Goal: Book appointment/travel/reservation

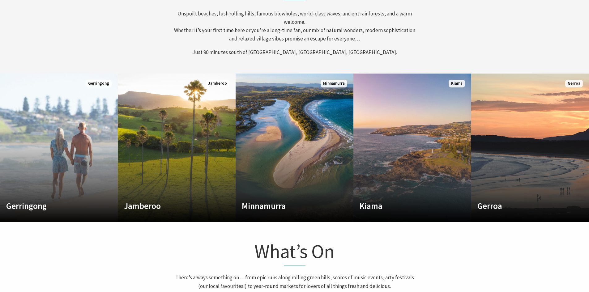
scroll to position [278, 0]
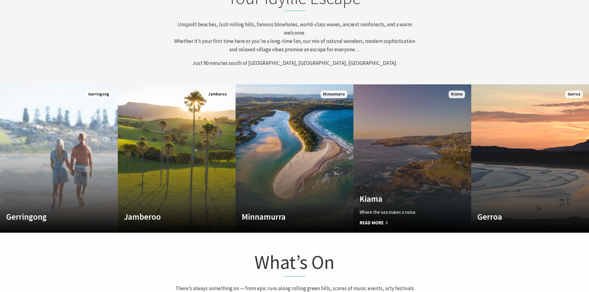
click at [416, 156] on link "Custom Image Used [GEOGRAPHIC_DATA] Where the sea makes a noise Read More [GEOG…" at bounding box center [413, 158] width 118 height 148
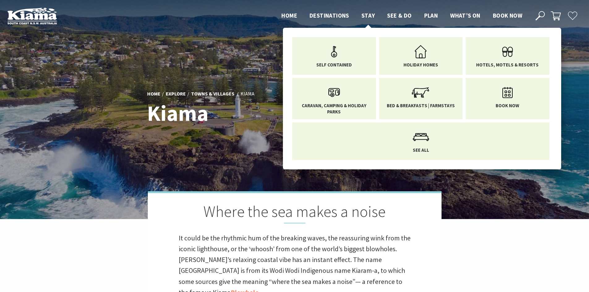
click at [367, 15] on span "Stay" at bounding box center [369, 15] width 14 height 7
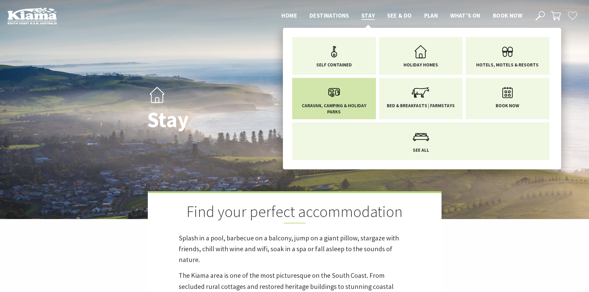
click at [339, 96] on icon "Main Menu" at bounding box center [334, 93] width 20 height 20
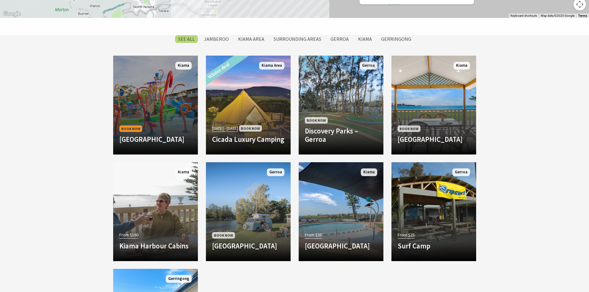
scroll to position [495, 0]
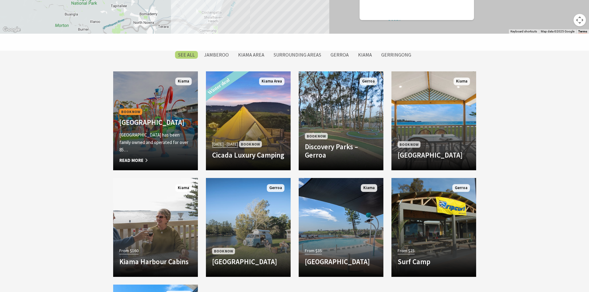
click at [150, 118] on h4 "[GEOGRAPHIC_DATA]" at bounding box center [155, 122] width 72 height 9
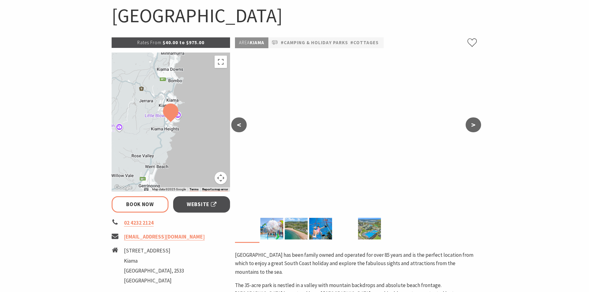
select select "3"
select select "2"
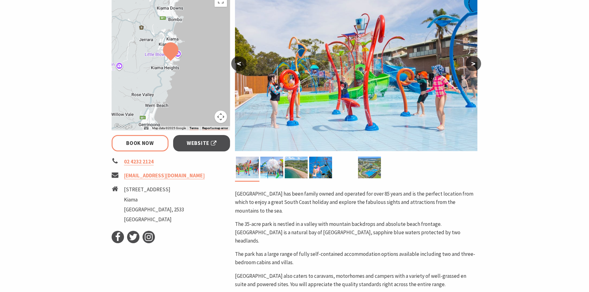
scroll to position [124, 0]
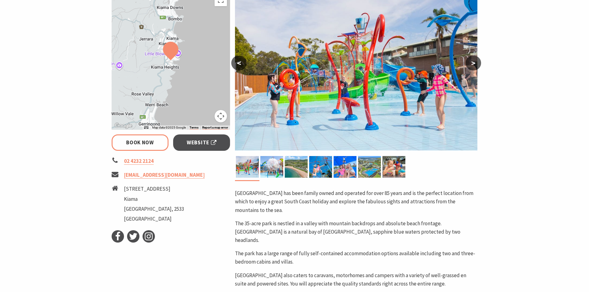
click at [182, 79] on div at bounding box center [171, 60] width 119 height 139
click at [216, 117] on button "Map camera controls" at bounding box center [221, 116] width 12 height 12
click at [167, 60] on img at bounding box center [170, 51] width 15 height 19
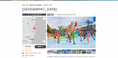
scroll to position [31, 0]
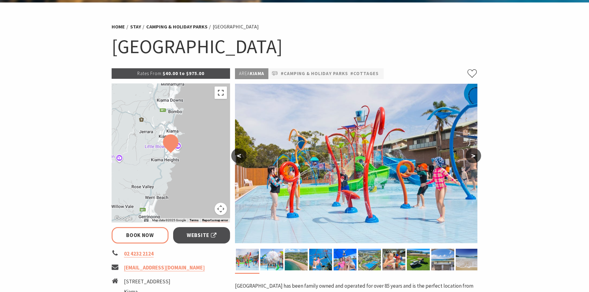
click at [223, 94] on button "Toggle fullscreen view" at bounding box center [221, 93] width 12 height 12
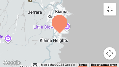
click at [100, 37] on div at bounding box center [59, 33] width 119 height 67
click at [111, 2] on div at bounding box center [59, 33] width 119 height 67
click at [33, 6] on div at bounding box center [59, 33] width 119 height 67
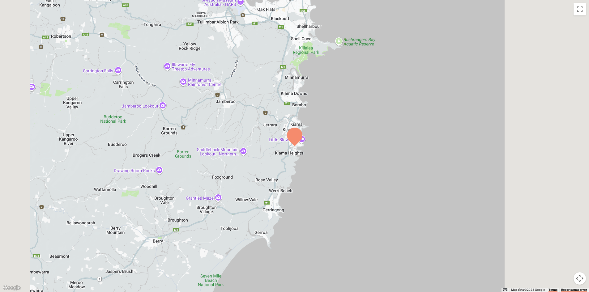
scroll to position [155, 0]
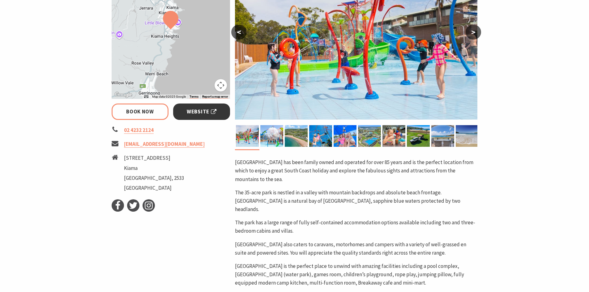
click at [209, 112] on span "Website" at bounding box center [202, 112] width 30 height 8
select select "3"
